Goal: Task Accomplishment & Management: Manage account settings

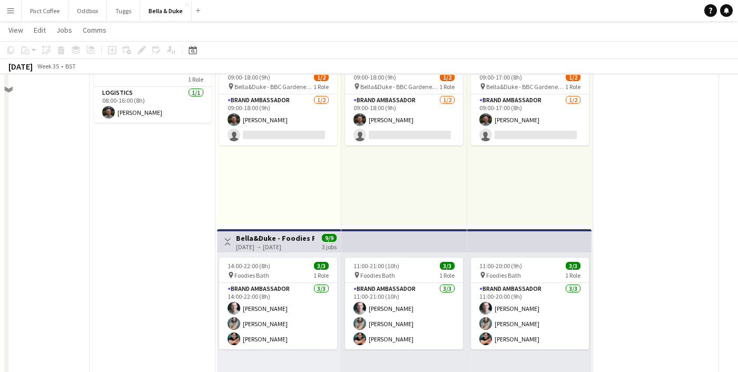
scroll to position [103, 0]
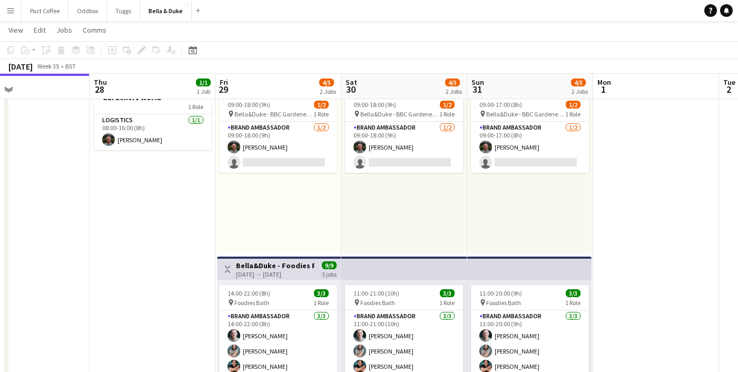
click at [343, 260] on app-top-bar at bounding box center [404, 267] width 126 height 23
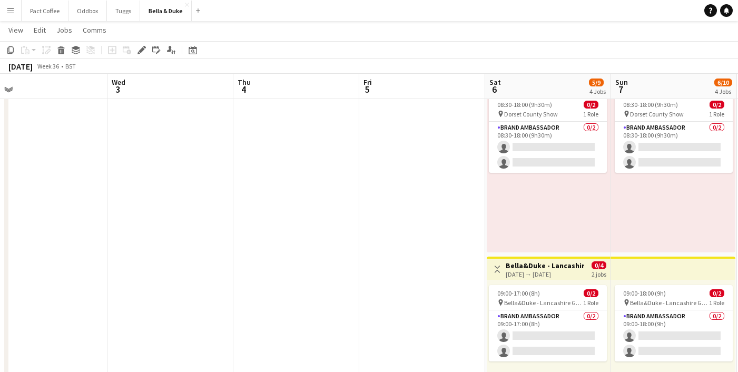
scroll to position [0, 351]
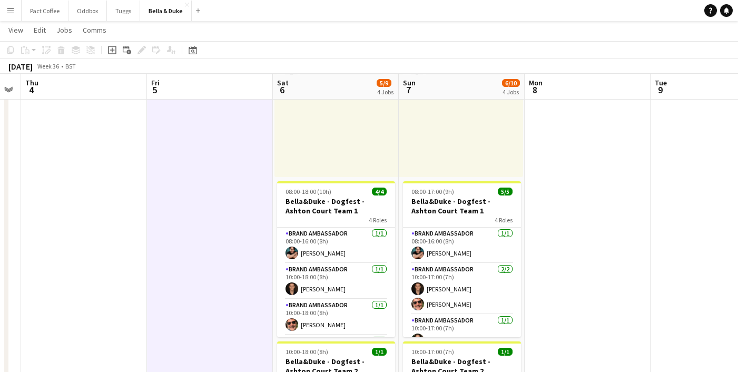
scroll to position [369, 0]
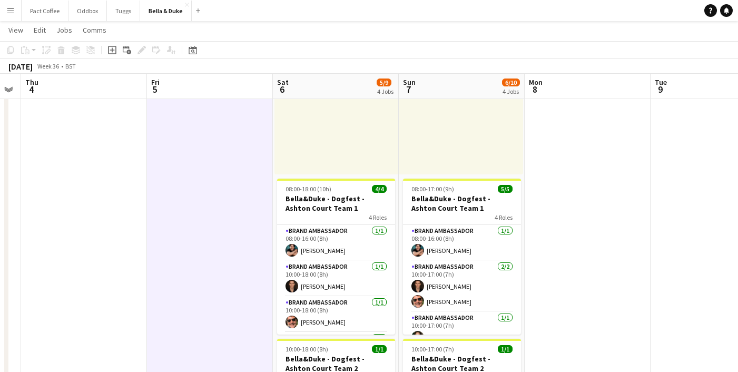
click at [573, 254] on app-date-cell at bounding box center [588, 120] width 126 height 646
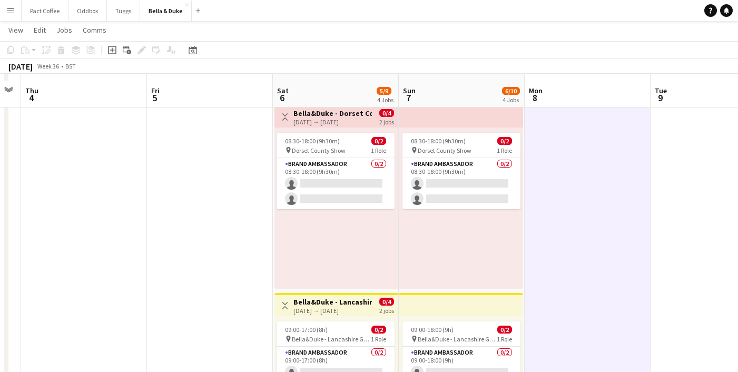
scroll to position [66, 0]
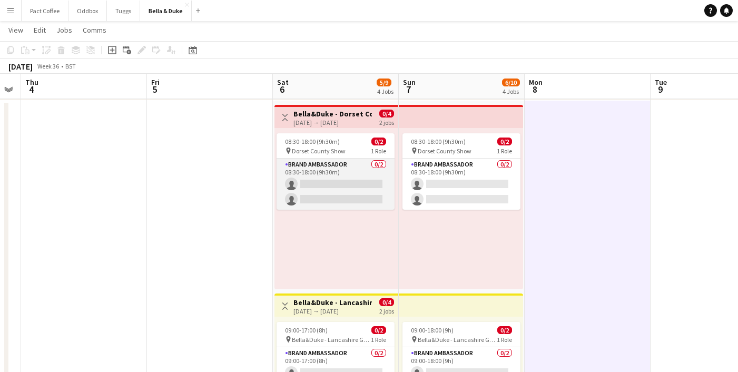
click at [353, 185] on app-card-role "Brand Ambassador 0/2 08:30-18:00 (9h30m) single-neutral-actions single-neutral-…" at bounding box center [335, 184] width 118 height 51
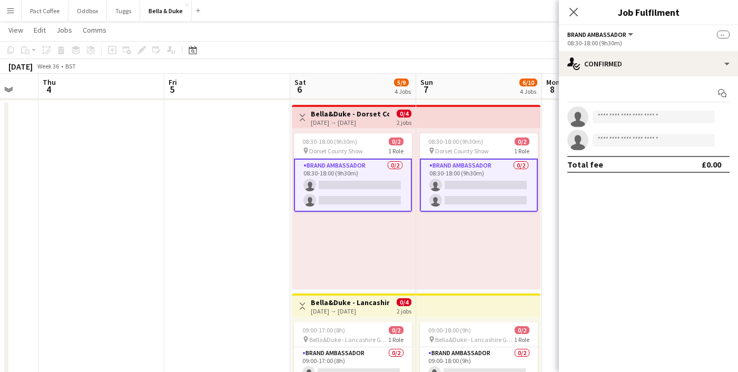
scroll to position [0, 428]
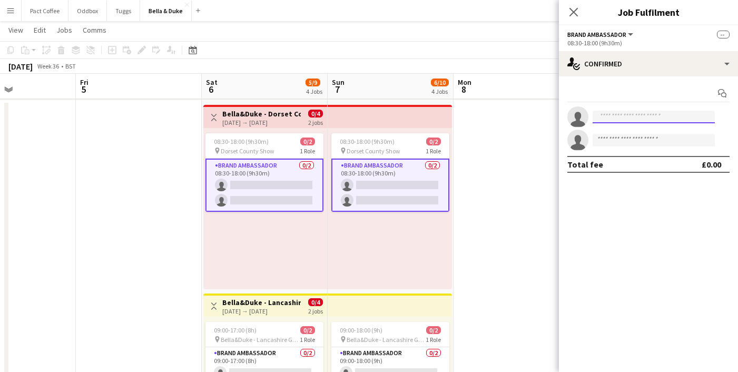
click at [692, 119] on input at bounding box center [653, 117] width 122 height 13
click at [573, 9] on icon "Close pop-in" at bounding box center [573, 12] width 10 height 10
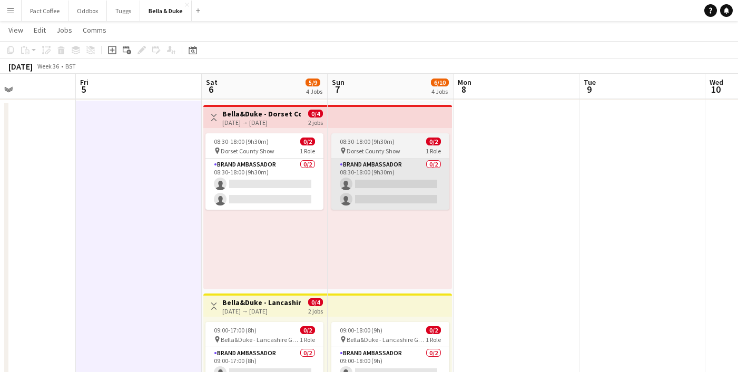
drag, startPoint x: 397, startPoint y: 173, endPoint x: 403, endPoint y: 173, distance: 6.3
click at [398, 173] on app-card-role "Brand Ambassador 0/2 08:30-18:00 (9h30m) single-neutral-actions single-neutral-…" at bounding box center [390, 184] width 118 height 51
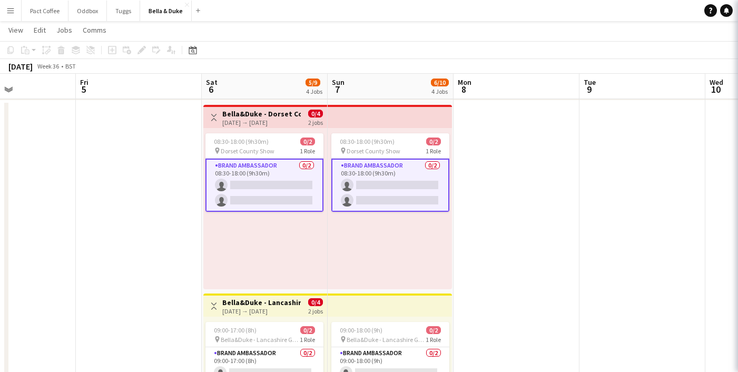
scroll to position [0, 427]
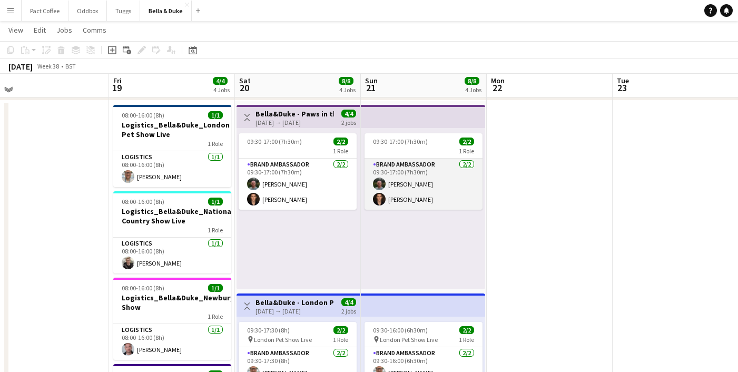
scroll to position [64, 0]
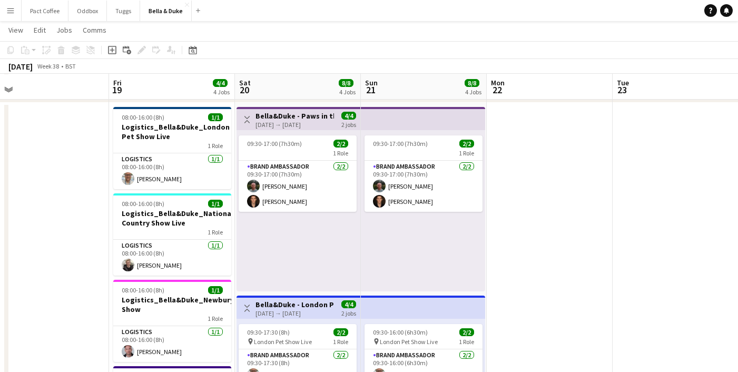
click at [300, 114] on h3 "Bella&Duke - Paws in the Park - [GEOGRAPHIC_DATA] [GEOGRAPHIC_DATA]" at bounding box center [294, 115] width 78 height 9
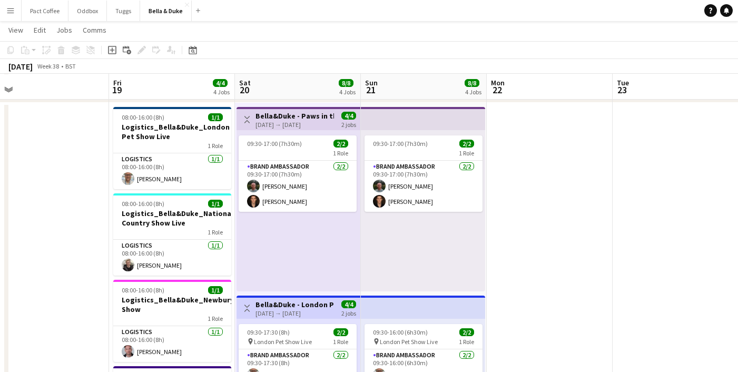
click at [302, 113] on h3 "Bella&Duke - Paws in the Park - [GEOGRAPHIC_DATA] [GEOGRAPHIC_DATA]" at bounding box center [294, 115] width 78 height 9
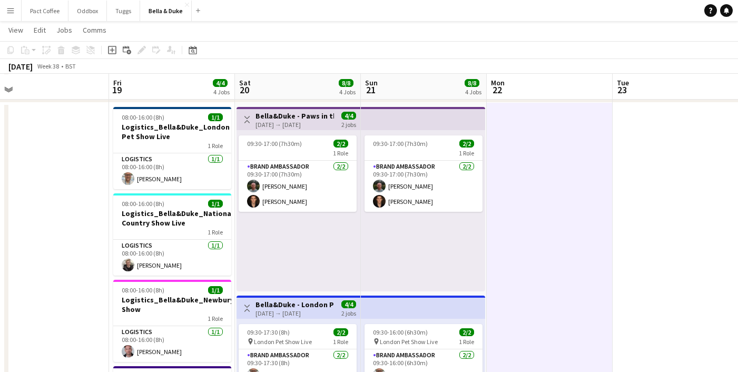
click at [266, 121] on div "[DATE] → [DATE]" at bounding box center [294, 125] width 78 height 8
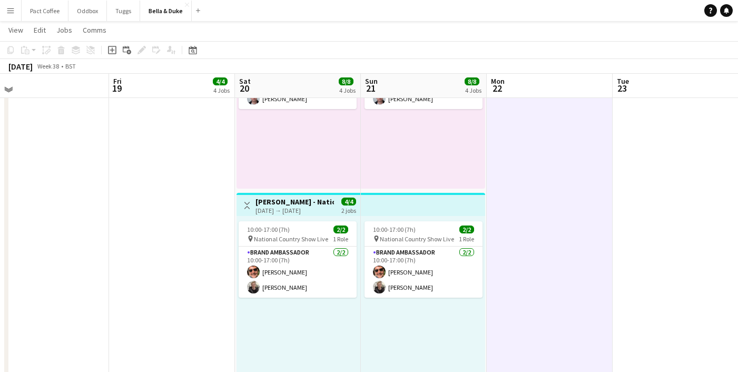
scroll to position [544, 0]
click at [310, 213] on div "[DATE] → [DATE]" at bounding box center [294, 210] width 78 height 8
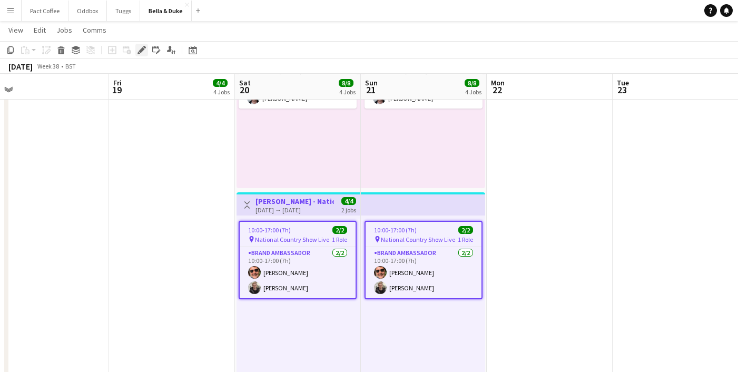
click at [141, 48] on icon at bounding box center [142, 50] width 6 height 6
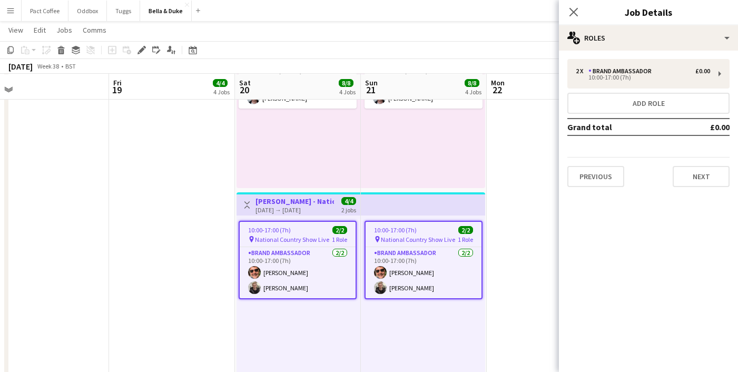
click at [576, 4] on div "Close pop-in" at bounding box center [573, 12] width 29 height 24
click at [575, 8] on icon "Close pop-in" at bounding box center [573, 12] width 10 height 10
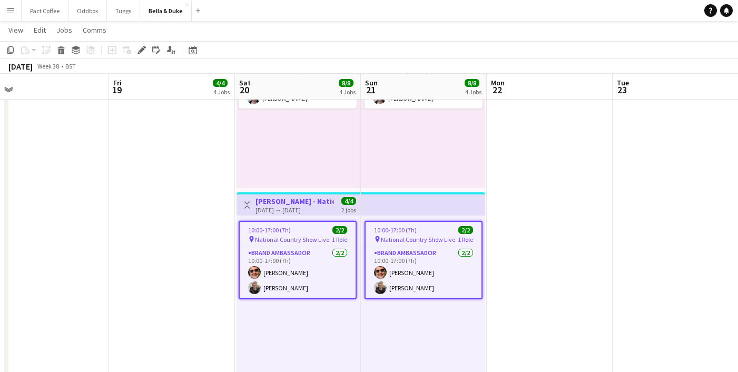
click at [561, 226] on app-date-cell at bounding box center [550, 1] width 126 height 758
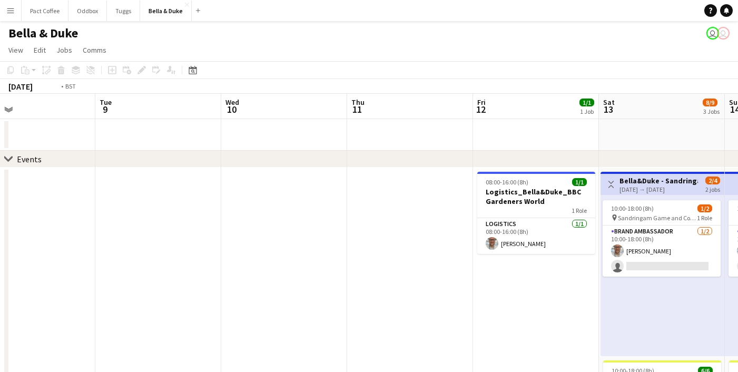
scroll to position [0, 436]
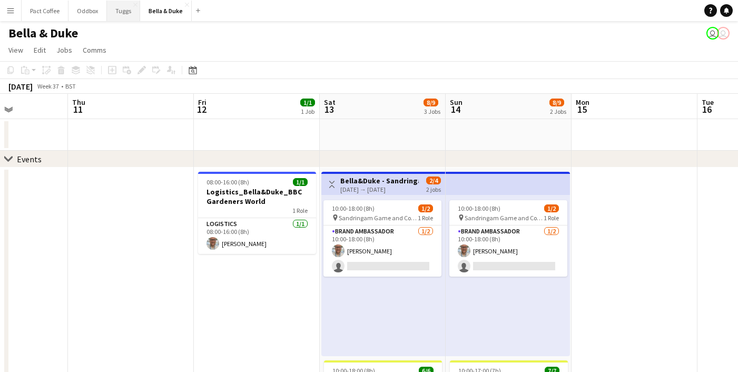
click at [115, 14] on button "Tuggs Close" at bounding box center [123, 11] width 33 height 21
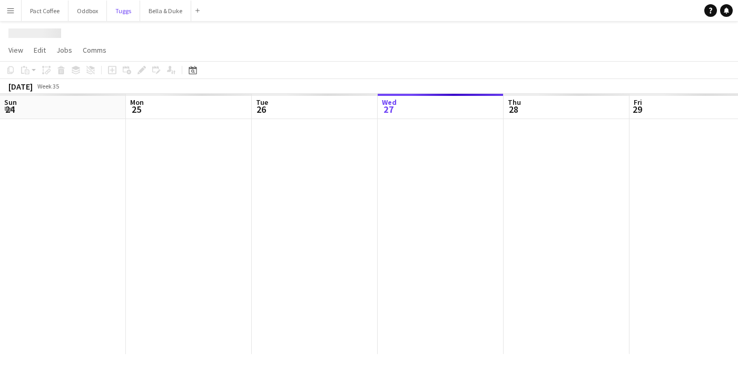
scroll to position [0, 252]
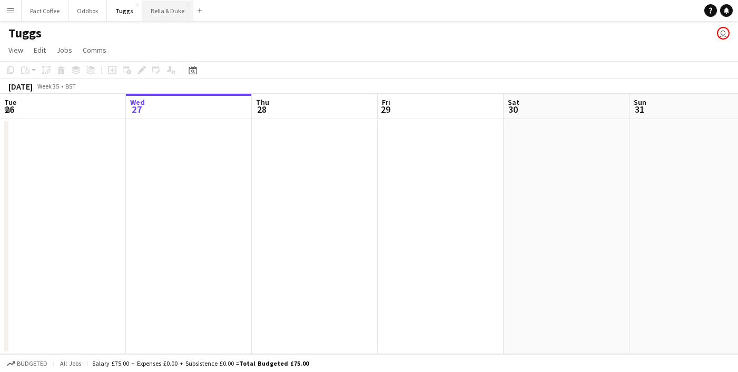
click at [160, 12] on button "Bella & Duke Close" at bounding box center [167, 11] width 51 height 21
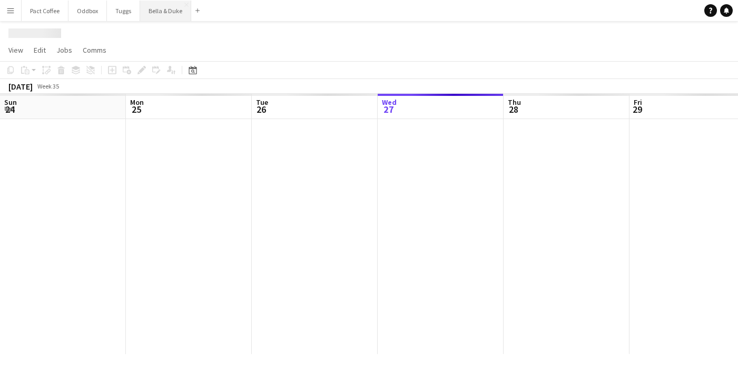
scroll to position [0, 252]
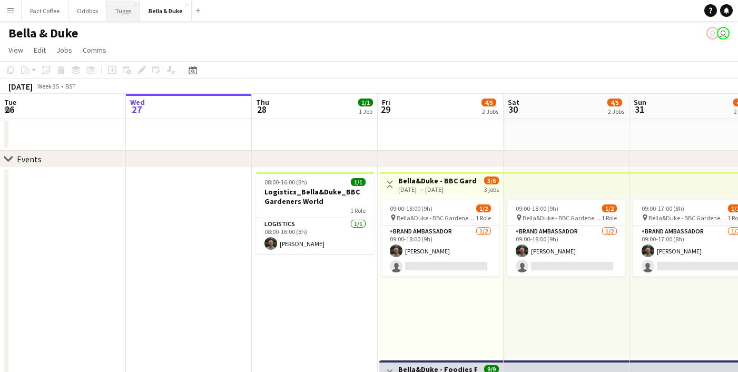
click at [120, 18] on button "Tuggs Close" at bounding box center [123, 11] width 33 height 21
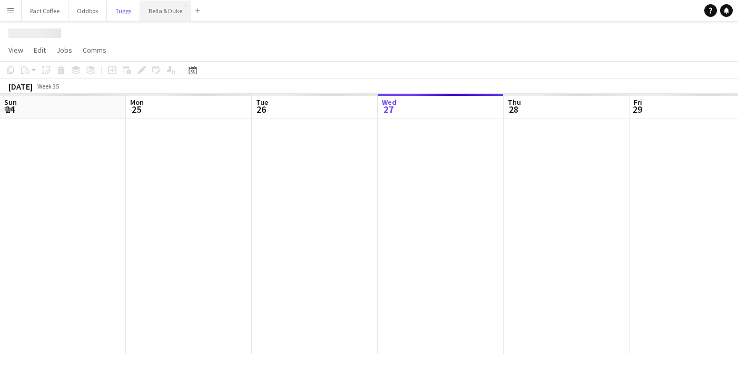
scroll to position [0, 252]
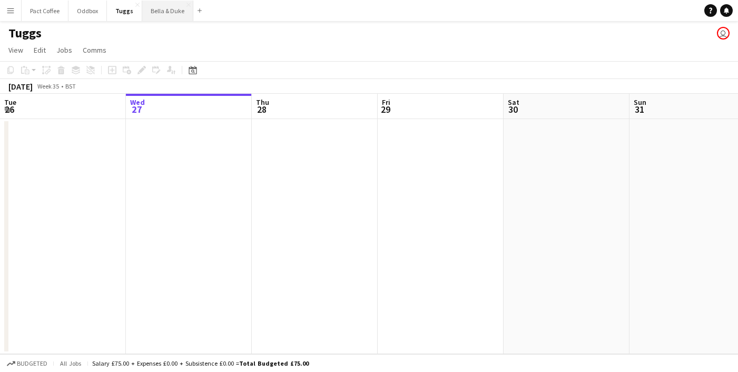
click at [157, 17] on button "Bella & Duke Close" at bounding box center [167, 11] width 51 height 21
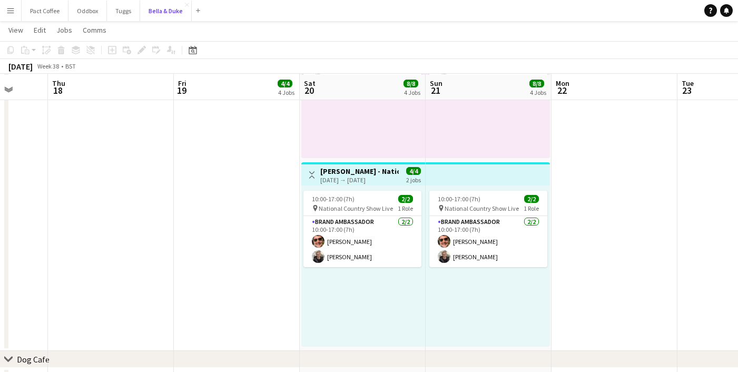
scroll to position [575, 0]
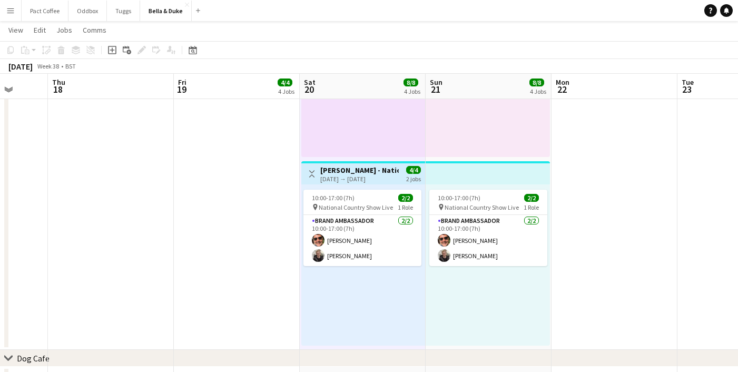
click at [363, 173] on h3 "[PERSON_NAME] - National Country Show Live" at bounding box center [359, 169] width 78 height 9
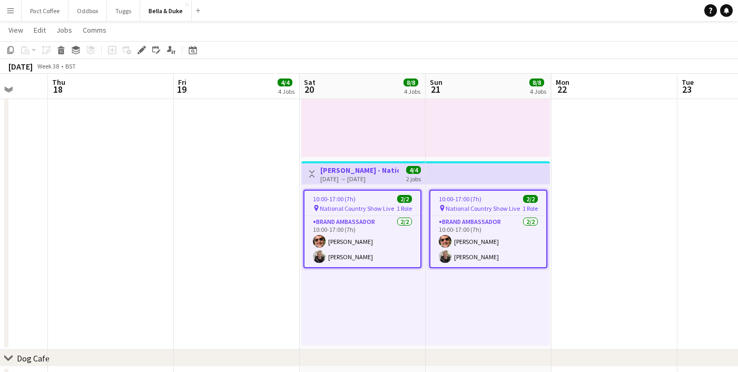
click at [135, 52] on div "Add job Add linked Job Edit Edit linked Job Applicants" at bounding box center [137, 50] width 81 height 13
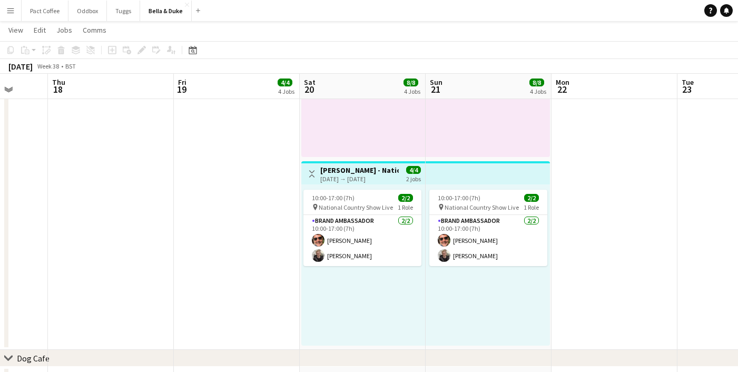
click at [362, 177] on div "[DATE] → [DATE]" at bounding box center [359, 179] width 78 height 8
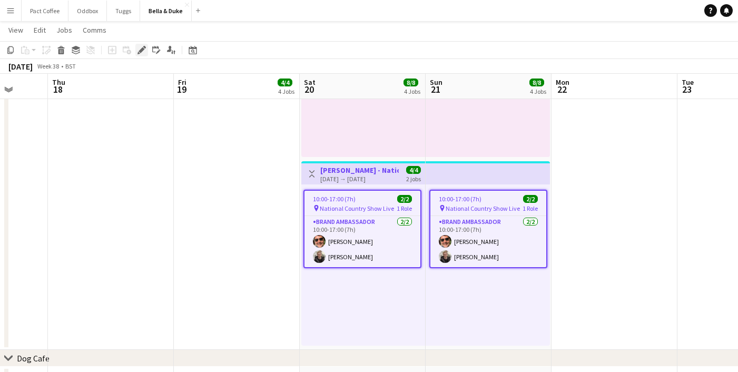
click at [139, 52] on icon "Edit" at bounding box center [141, 50] width 8 height 8
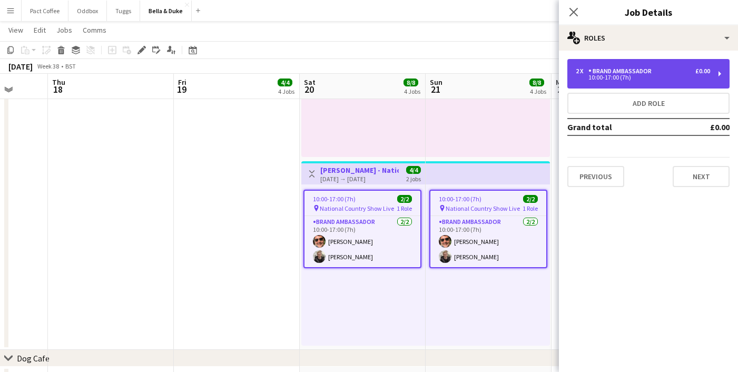
click at [612, 73] on div "Brand Ambassador" at bounding box center [621, 70] width 67 height 7
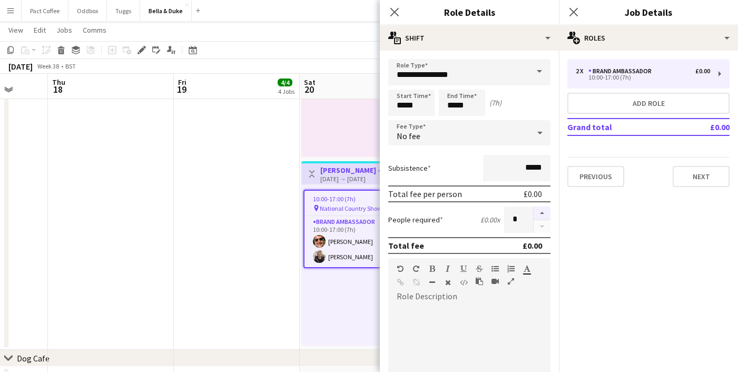
click at [547, 214] on button "button" at bounding box center [541, 213] width 17 height 14
type input "*"
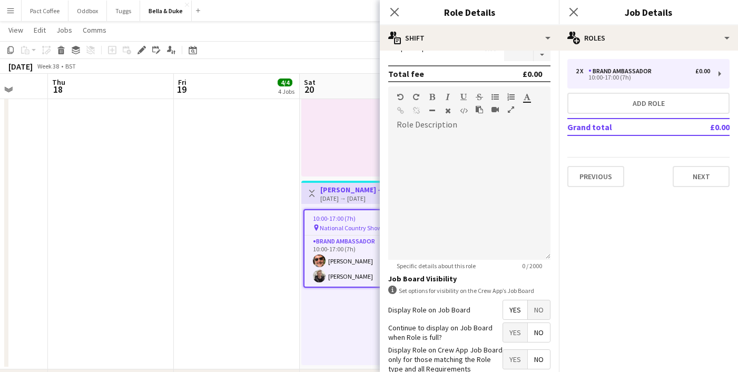
scroll to position [233, 0]
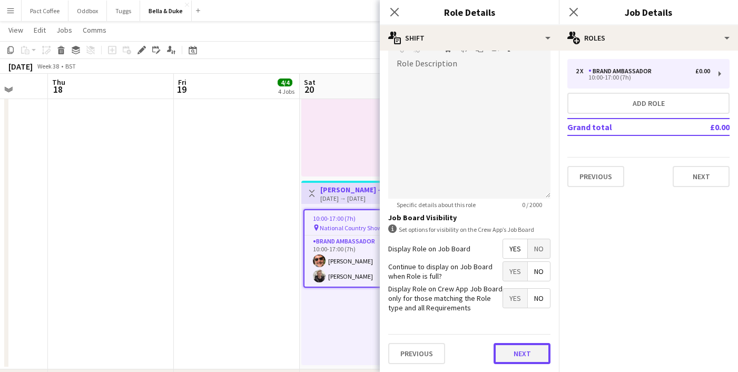
click at [516, 358] on button "Next" at bounding box center [521, 353] width 57 height 21
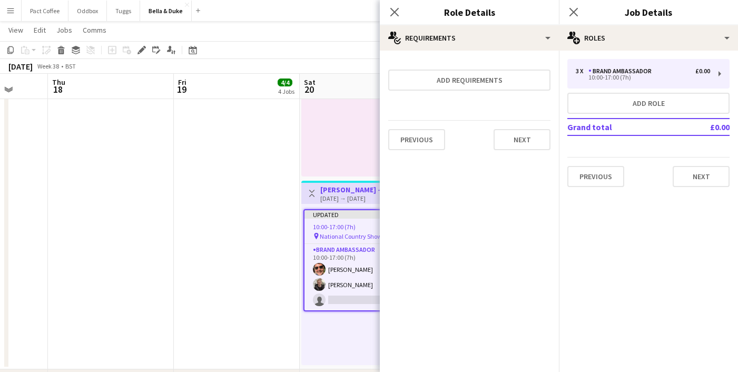
click at [570, 19] on div "Close pop-in" at bounding box center [573, 12] width 29 height 24
click at [572, 12] on icon at bounding box center [573, 12] width 10 height 10
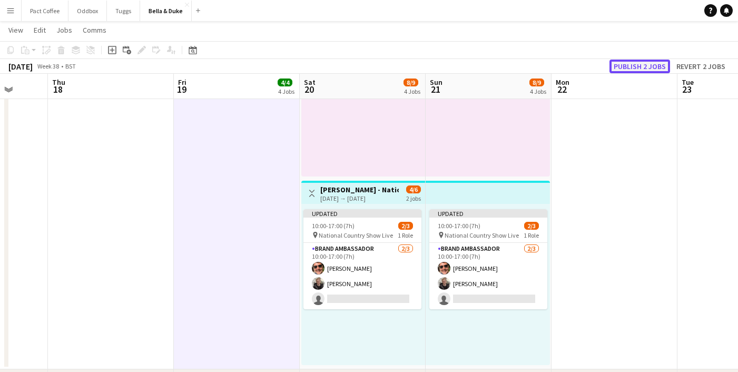
click at [639, 62] on button "Publish 2 jobs" at bounding box center [639, 67] width 61 height 14
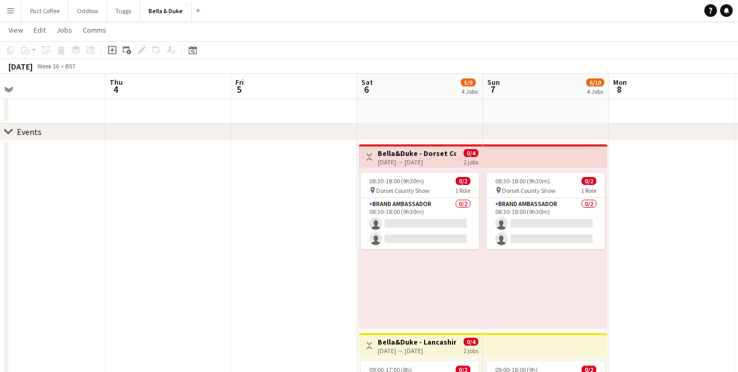
scroll to position [0, 338]
